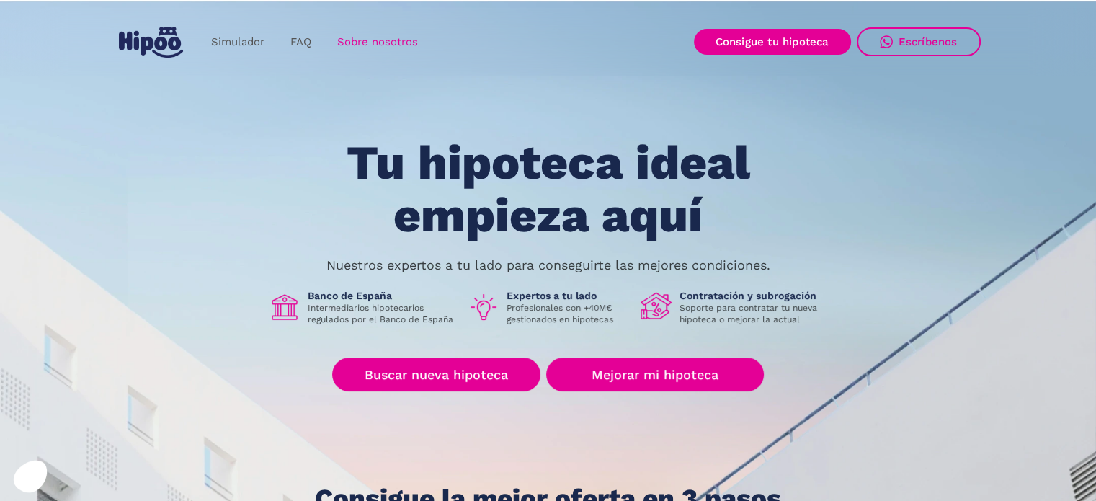
click at [400, 37] on link "Sobre nosotros" at bounding box center [377, 42] width 107 height 28
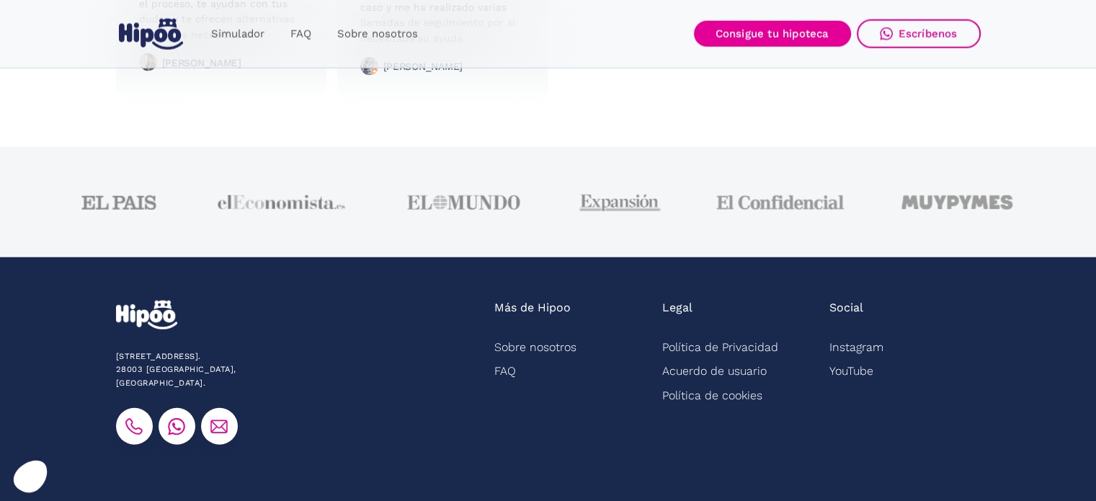
scroll to position [3751, 0]
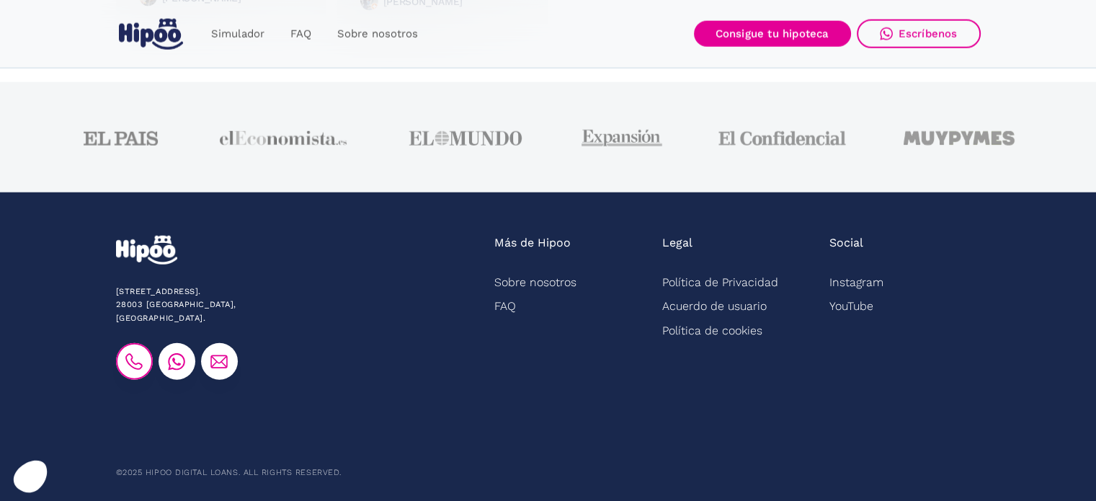
click at [136, 353] on img at bounding box center [133, 361] width 17 height 17
click at [176, 353] on img at bounding box center [176, 361] width 17 height 17
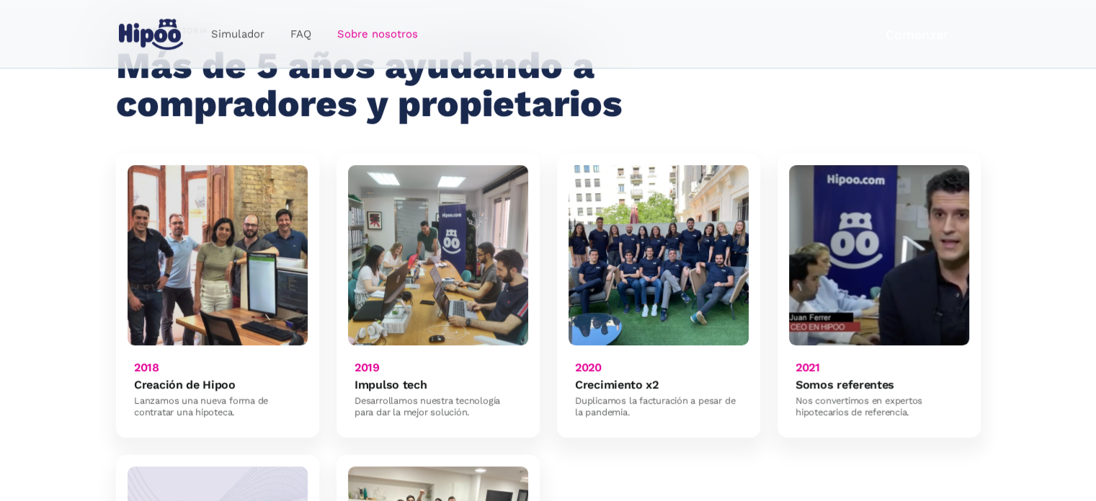
scroll to position [936, 0]
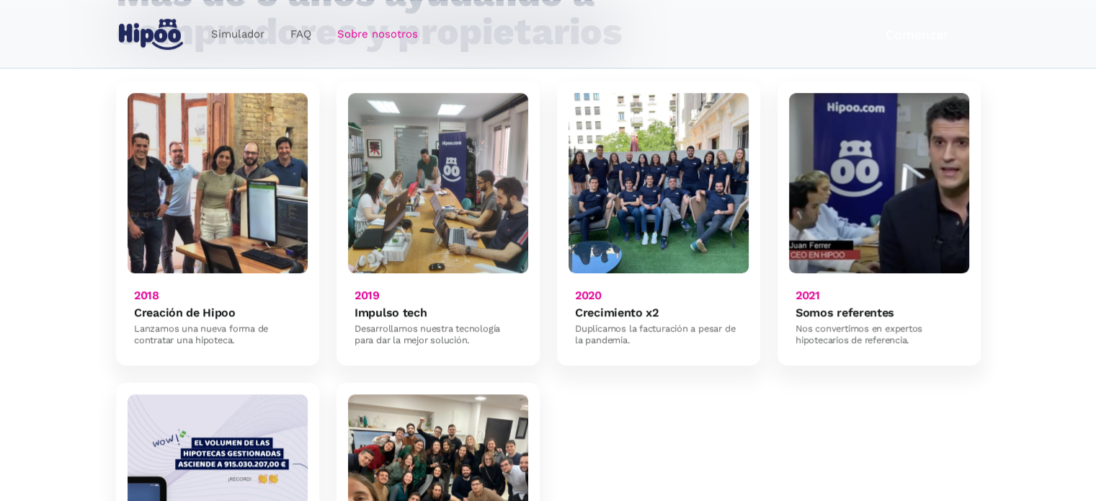
click at [190, 175] on img at bounding box center [217, 183] width 180 height 180
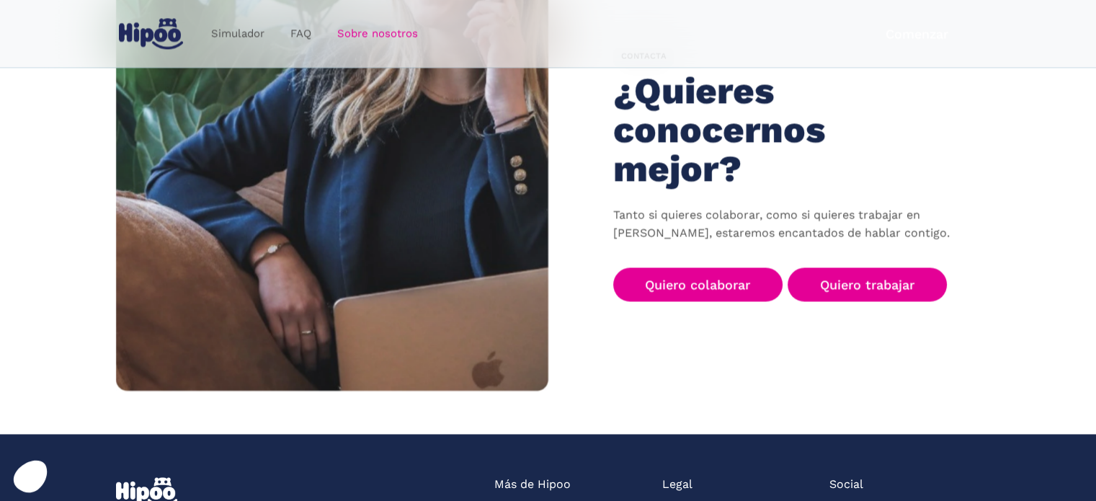
scroll to position [2233, 0]
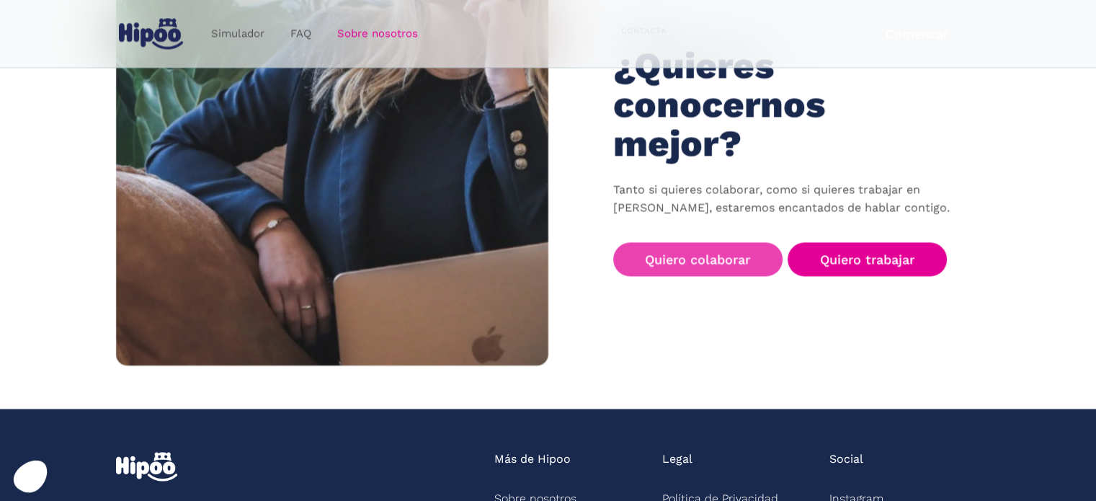
click at [722, 242] on link "Quiero colaborar" at bounding box center [698, 259] width 170 height 34
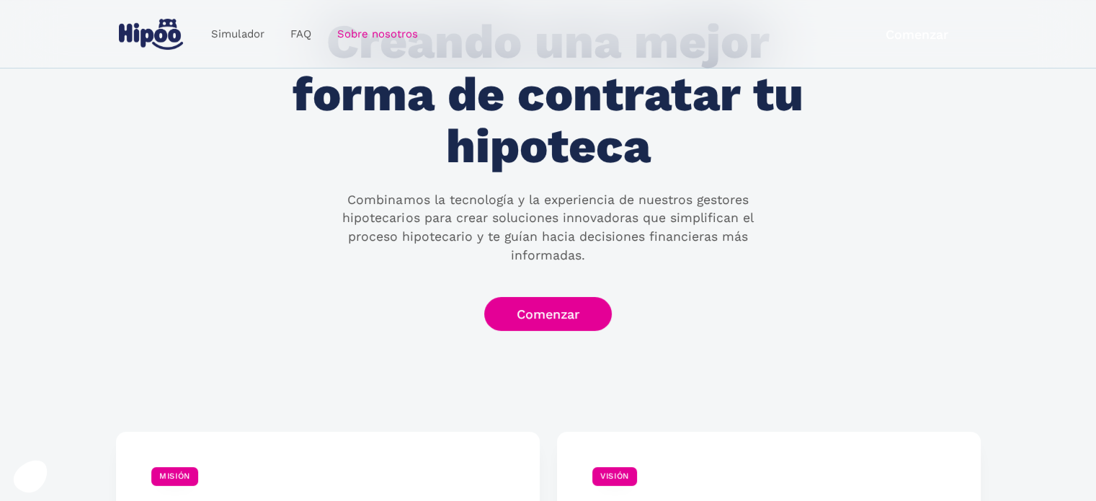
scroll to position [0, 0]
